Goal: Check status

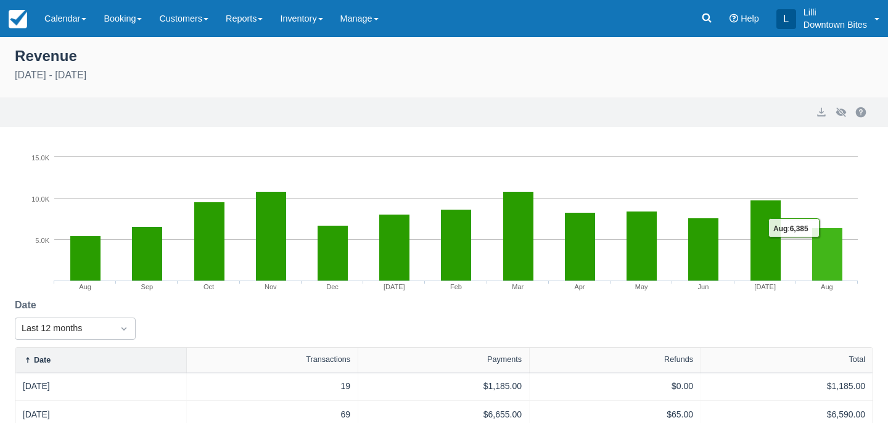
click at [829, 270] on rect at bounding box center [827, 254] width 30 height 53
click at [65, 20] on link "Calendar" at bounding box center [65, 18] width 59 height 37
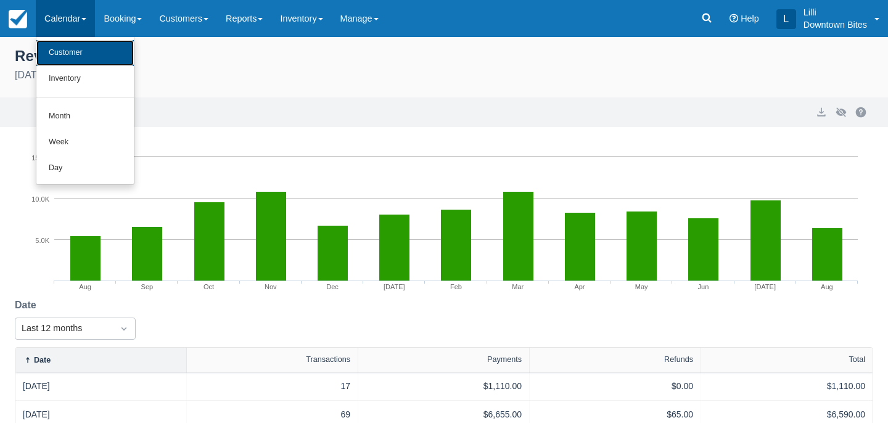
click at [88, 57] on link "Customer" at bounding box center [84, 53] width 97 height 26
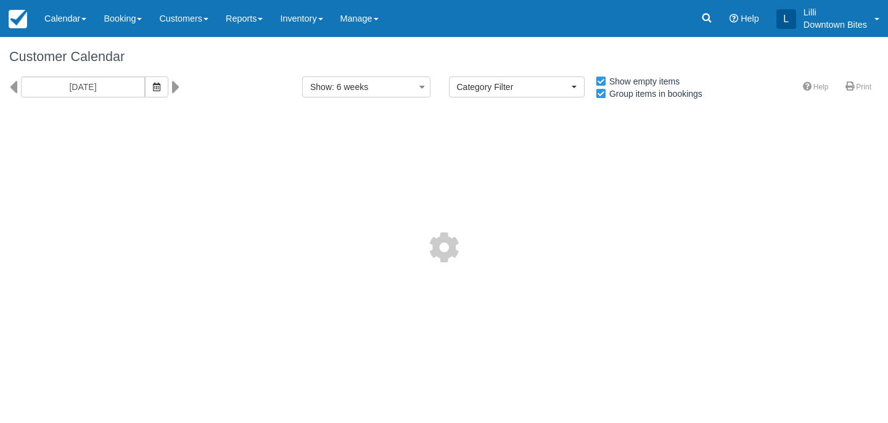
select select
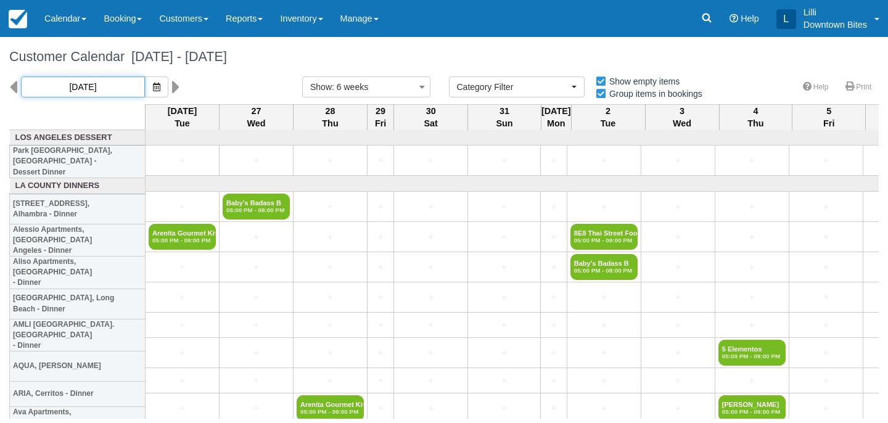
click at [102, 94] on input "[DATE]" at bounding box center [83, 86] width 124 height 21
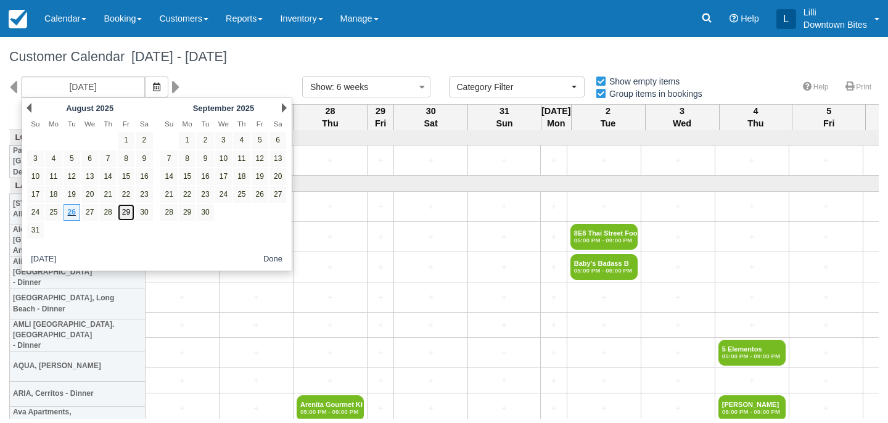
click at [130, 212] on link "29" at bounding box center [126, 212] width 17 height 17
type input "08/29/25"
